Goal: Task Accomplishment & Management: Manage account settings

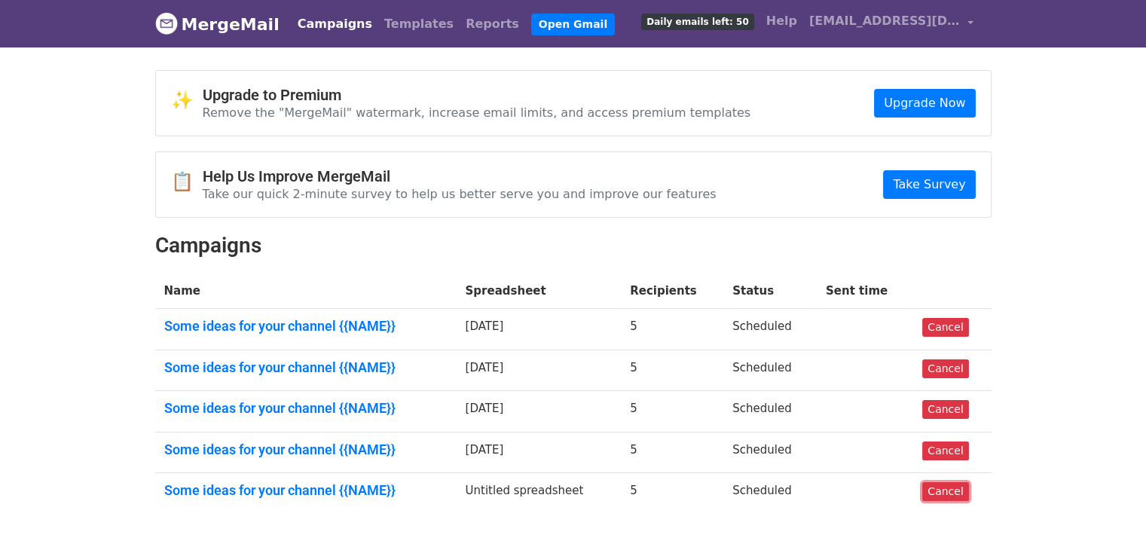
drag, startPoint x: 947, startPoint y: 494, endPoint x: 639, endPoint y: 79, distance: 517.1
click at [947, 494] on link "Cancel" at bounding box center [945, 491] width 46 height 19
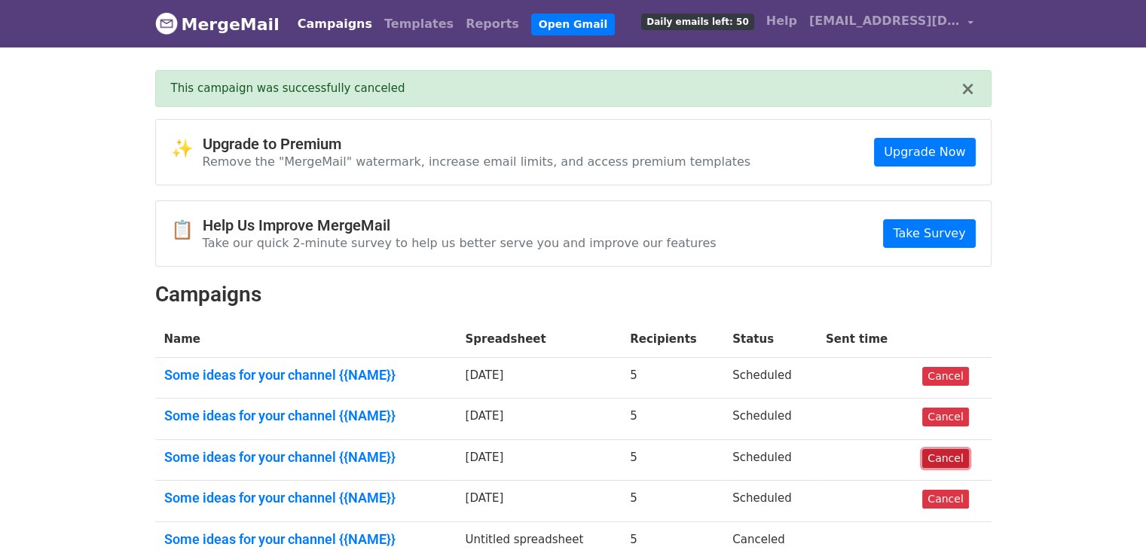
click at [942, 453] on link "Cancel" at bounding box center [945, 458] width 46 height 19
click at [931, 490] on link "Cancel" at bounding box center [945, 499] width 46 height 19
click at [934, 418] on link "Cancel" at bounding box center [945, 417] width 46 height 19
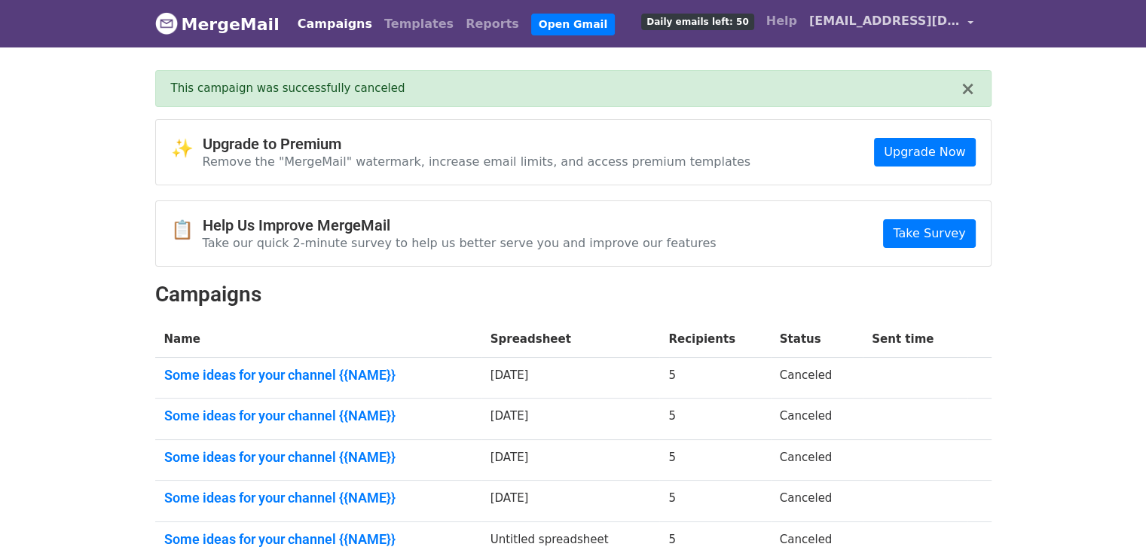
click at [828, 17] on span "[EMAIL_ADDRESS][DOMAIN_NAME]" at bounding box center [884, 21] width 151 height 18
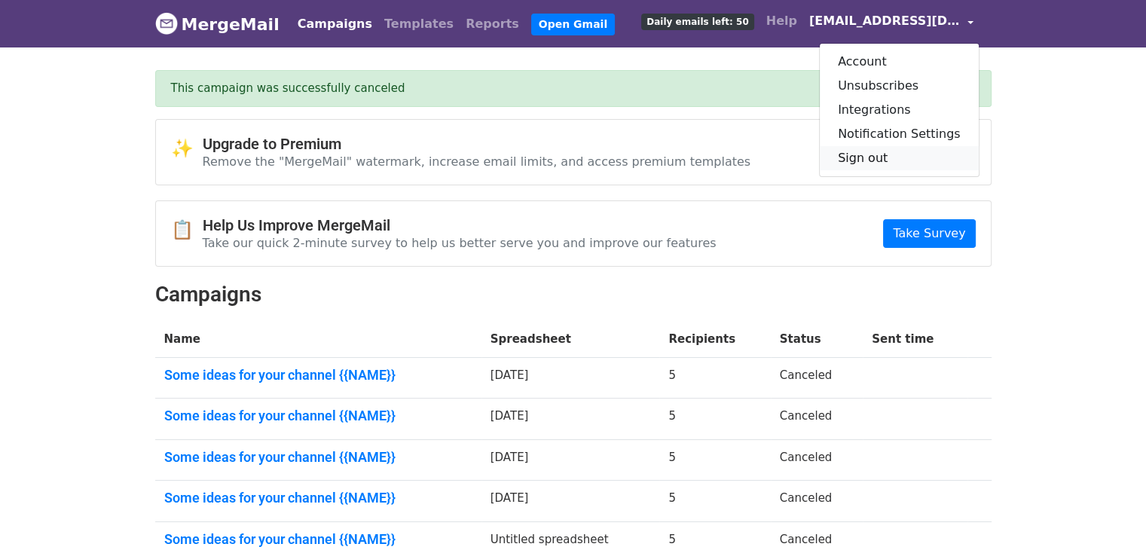
click at [892, 158] on link "Sign out" at bounding box center [899, 158] width 159 height 24
